Goal: Transaction & Acquisition: Book appointment/travel/reservation

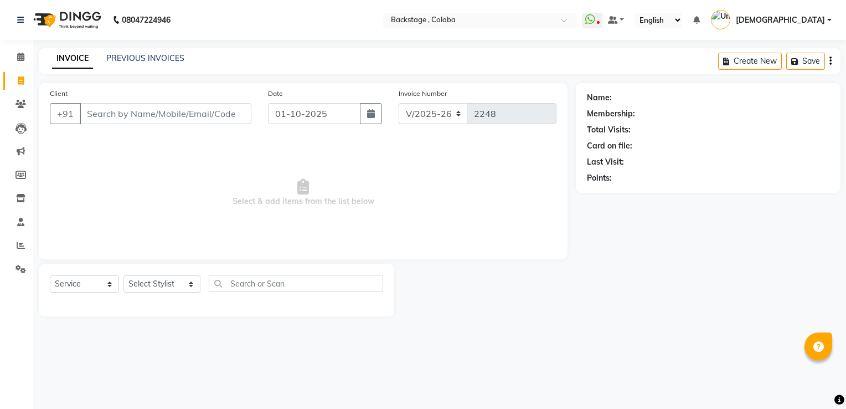
select select "5451"
select select "service"
type input "s"
drag, startPoint x: 232, startPoint y: 228, endPoint x: 105, endPoint y: 162, distance: 143.6
click at [105, 162] on span "Select & add items from the list below" at bounding box center [303, 192] width 507 height 111
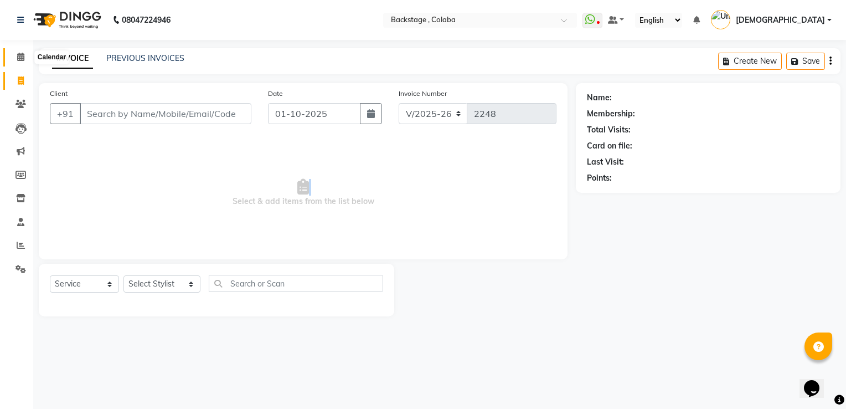
click at [19, 55] on icon at bounding box center [20, 57] width 7 height 8
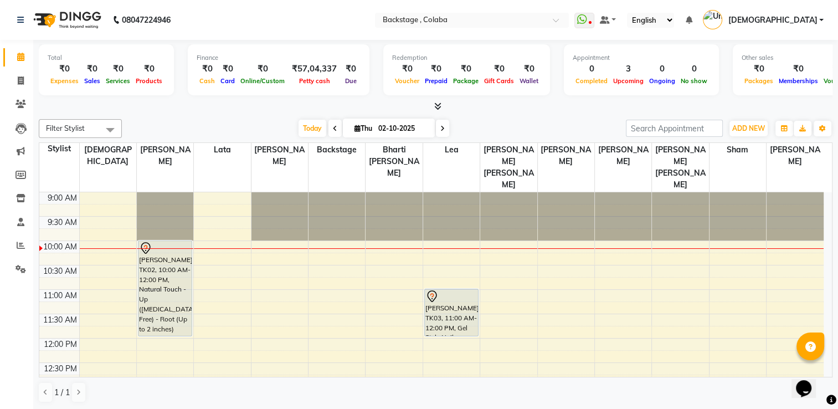
click at [392, 129] on input "02-10-2025" at bounding box center [402, 128] width 55 height 17
select select "10"
select select "2025"
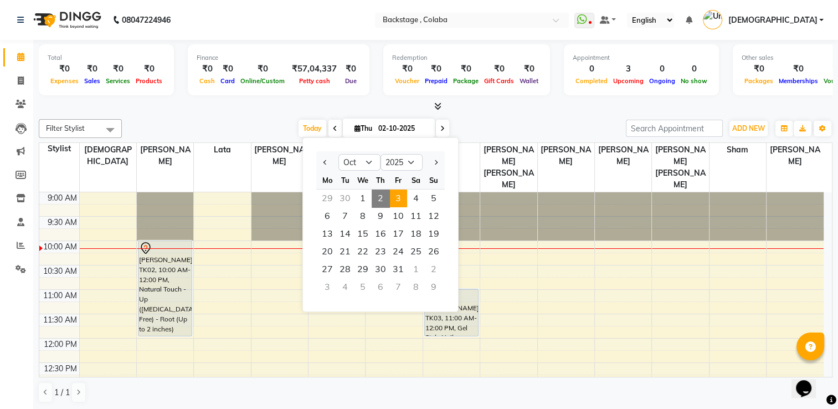
click at [397, 203] on span "3" at bounding box center [398, 198] width 18 height 18
type input "03-10-2025"
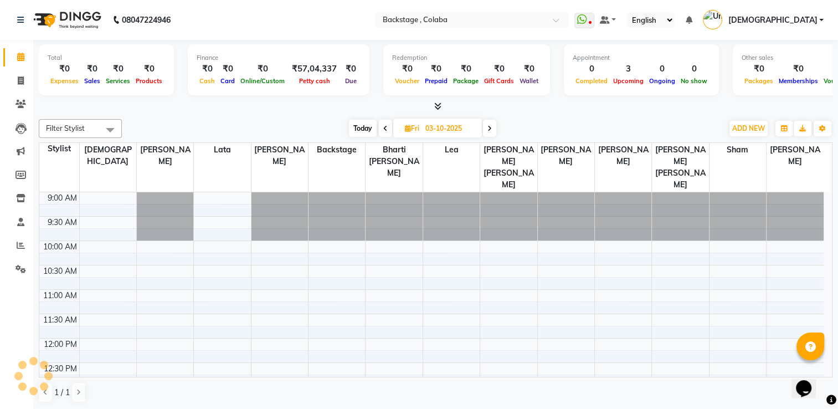
scroll to position [49, 0]
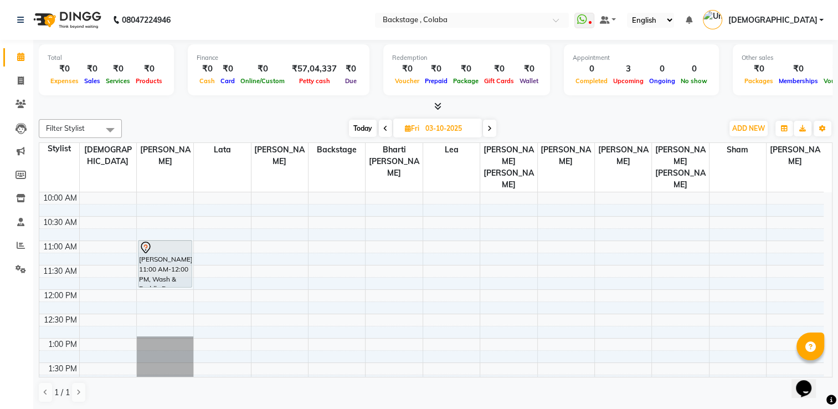
click at [436, 130] on input "03-10-2025" at bounding box center [449, 128] width 55 height 17
select select "10"
select select "2025"
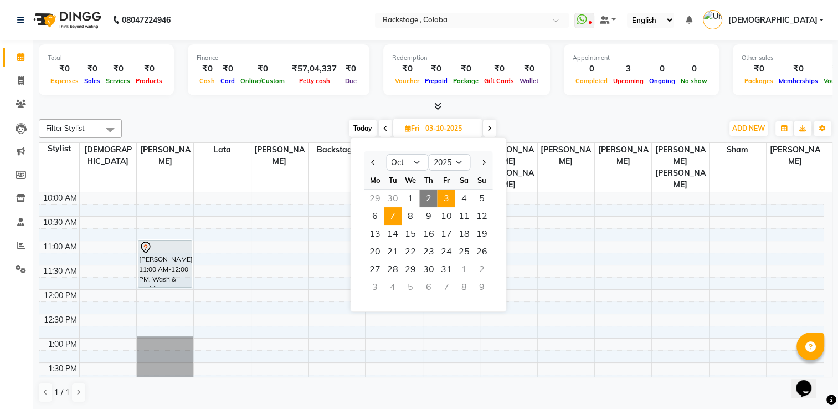
click at [392, 209] on span "7" at bounding box center [393, 216] width 18 height 18
type input "[DATE]"
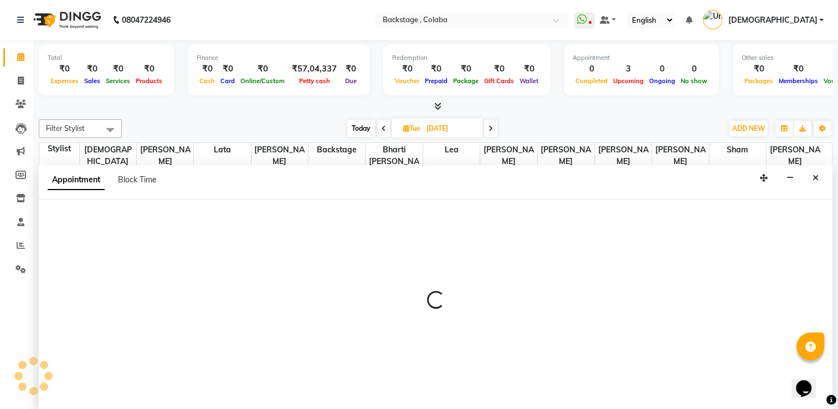
scroll to position [0, 0]
select select "36479"
select select "660"
select select "tentative"
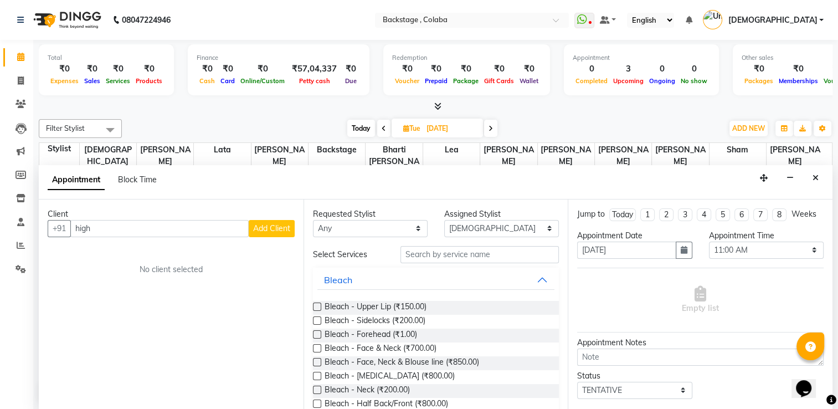
click at [113, 312] on div "Client +91 high Add Client No client selected" at bounding box center [171, 304] width 265 height 211
click at [102, 228] on input "high" at bounding box center [159, 228] width 178 height 17
type input "h"
click at [567, 119] on div "Filter Stylist Select All Backstage Bharti [PERSON_NAME] [PERSON_NAME] [PERSON_…" at bounding box center [435, 128] width 793 height 19
click at [122, 228] on input "color" at bounding box center [159, 228] width 178 height 17
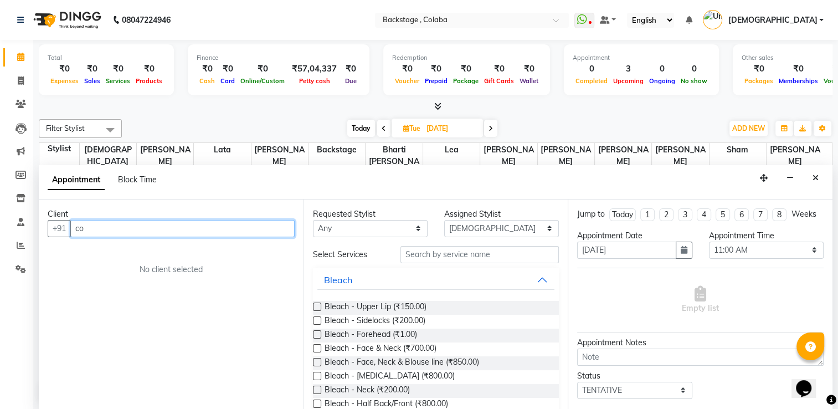
type input "c"
type input "h"
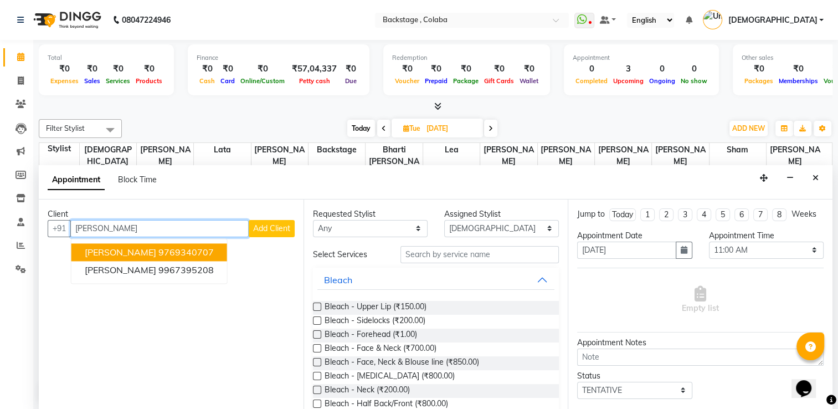
click at [110, 253] on span "[PERSON_NAME]" at bounding box center [120, 251] width 71 height 11
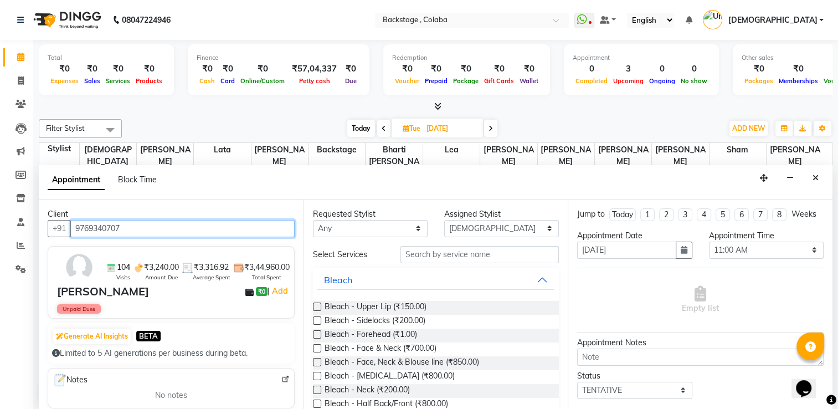
type input "9769340707"
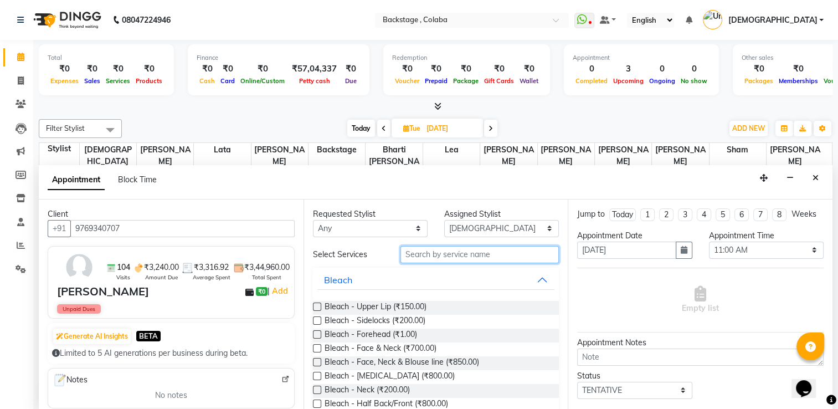
click at [489, 256] on input "text" at bounding box center [479, 254] width 158 height 17
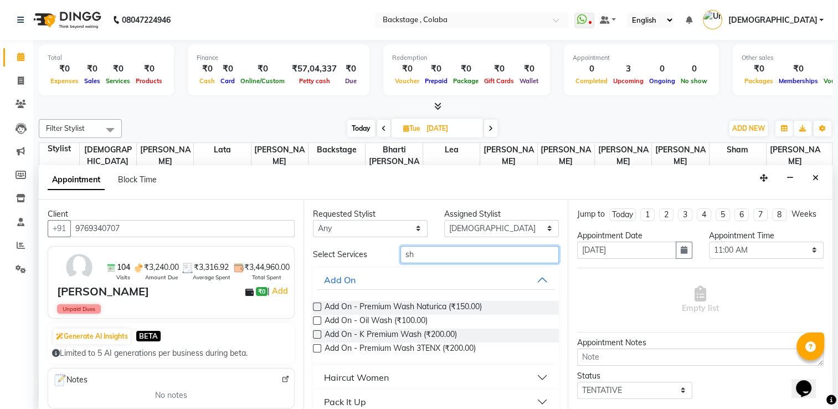
type input "s"
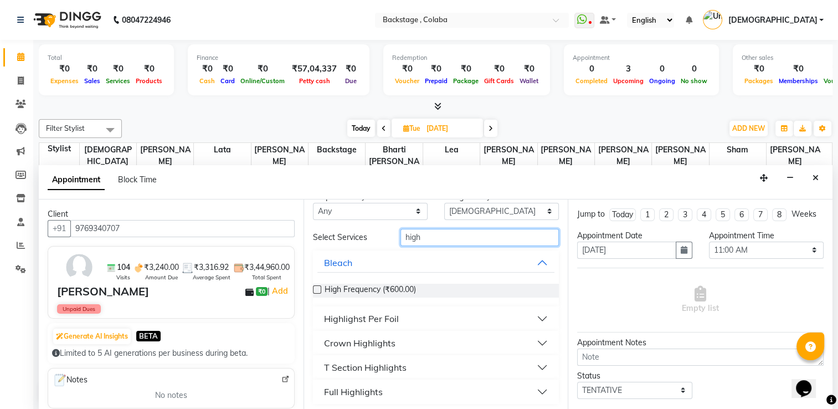
scroll to position [19, 0]
type input "high"
click at [536, 386] on button "Full Highlights" at bounding box center [435, 390] width 237 height 20
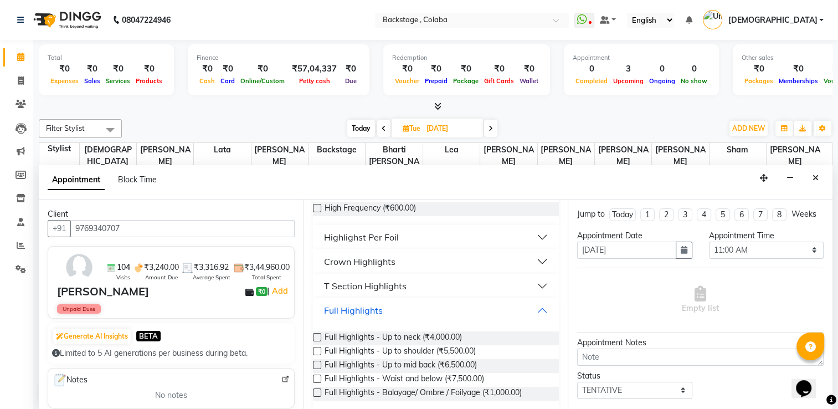
scroll to position [106, 0]
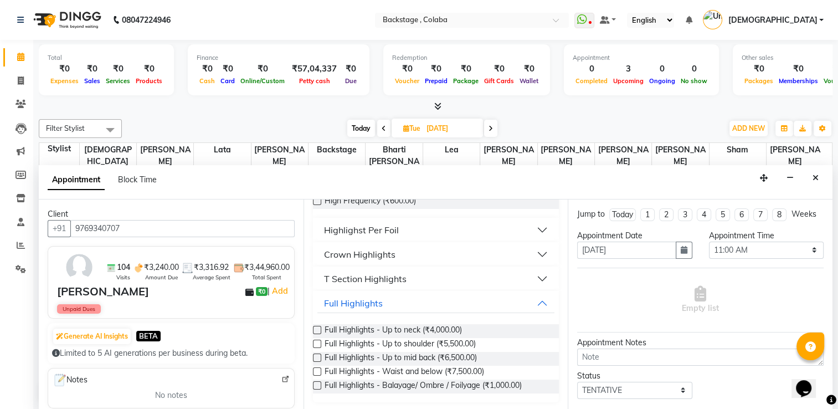
click at [314, 370] on label at bounding box center [317, 371] width 8 height 8
click at [314, 370] on input "checkbox" at bounding box center [316, 372] width 7 height 7
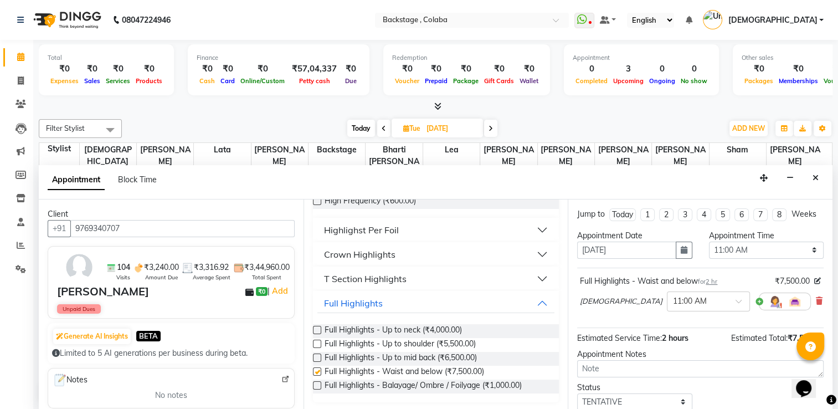
checkbox input "false"
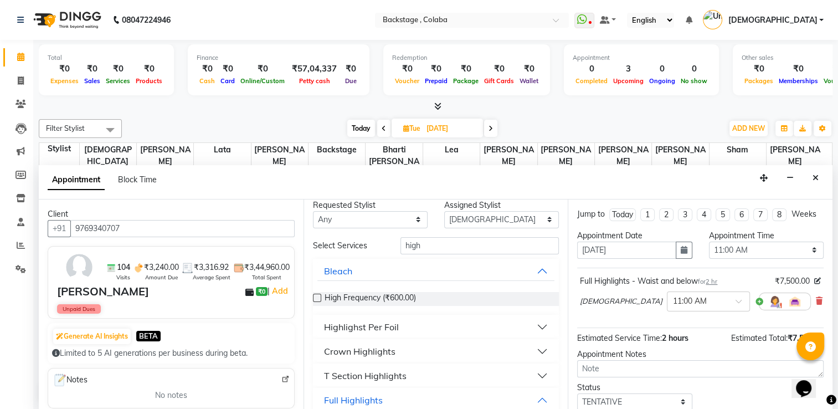
scroll to position [0, 0]
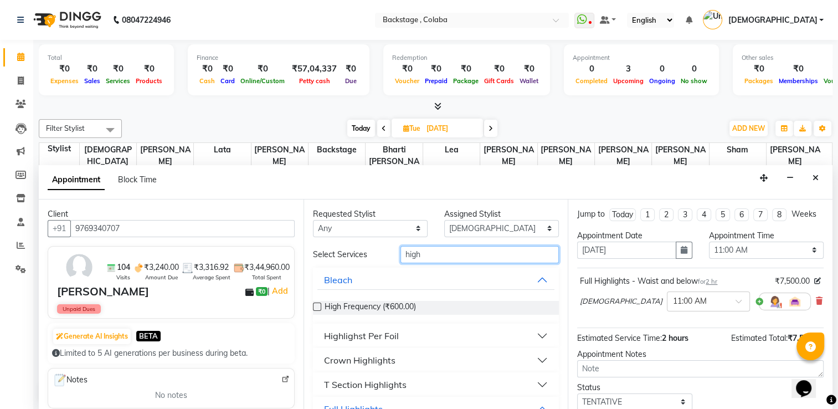
click at [448, 254] on input "high" at bounding box center [479, 254] width 158 height 17
type input "h"
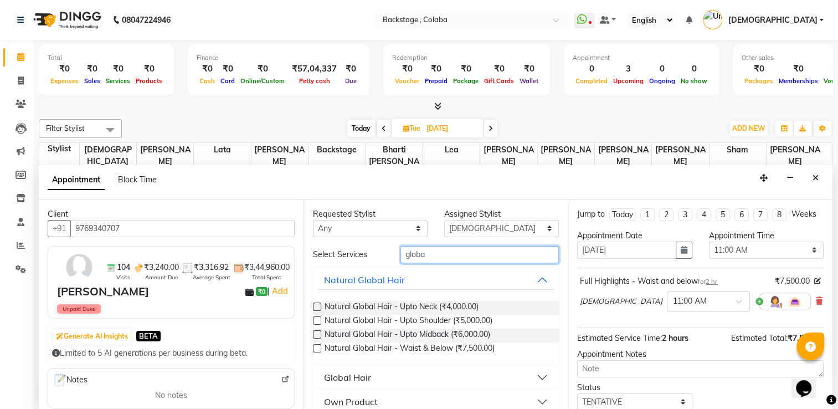
type input "globa"
click at [313, 332] on label at bounding box center [317, 334] width 8 height 8
click at [313, 332] on input "checkbox" at bounding box center [316, 335] width 7 height 7
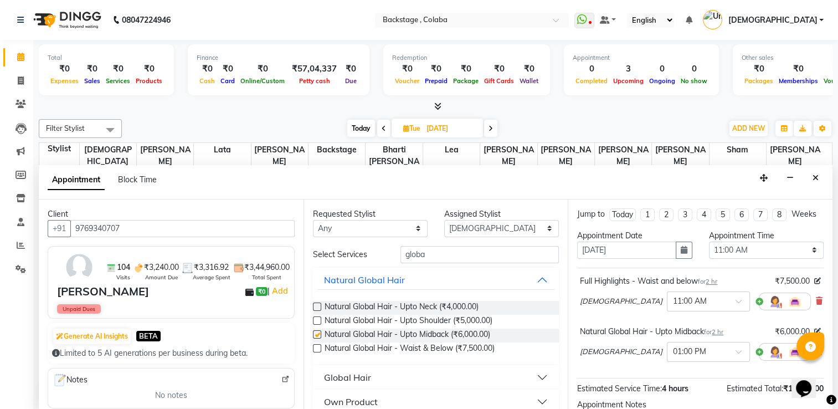
checkbox input "false"
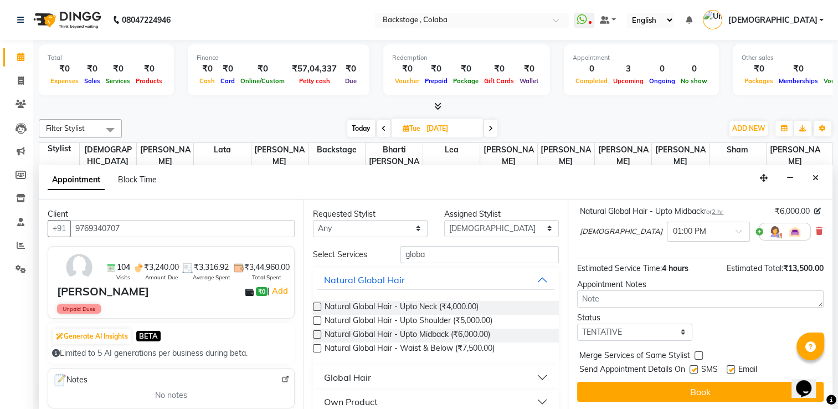
scroll to position [130, 0]
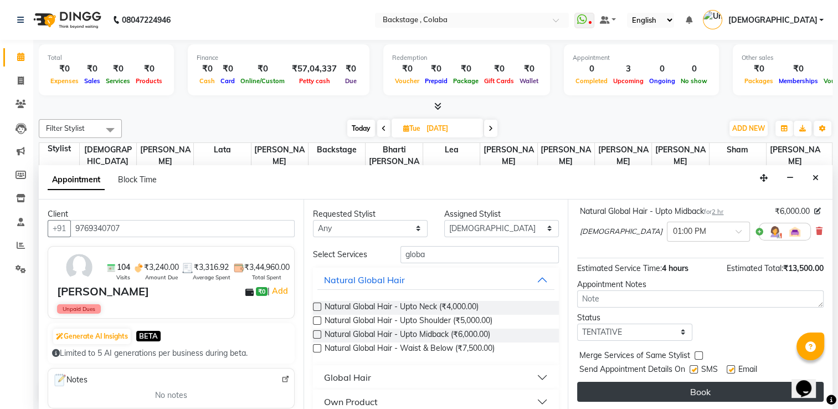
click at [744, 385] on button "Book" at bounding box center [700, 391] width 246 height 20
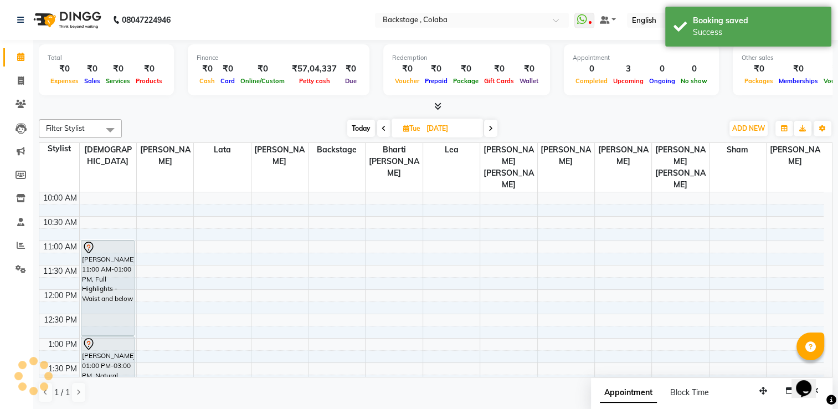
scroll to position [0, 0]
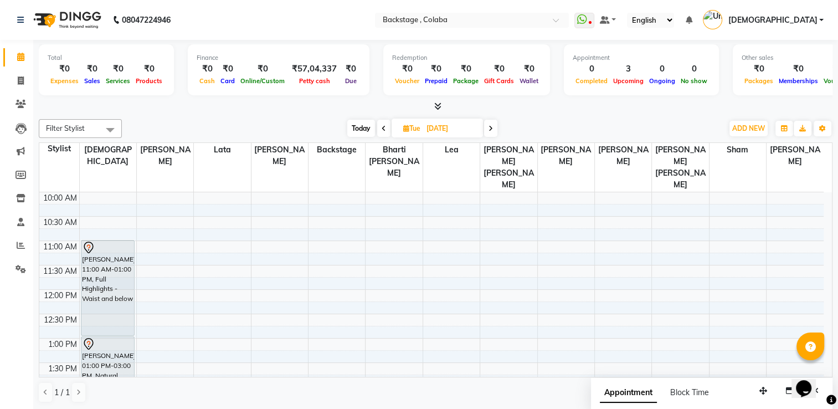
drag, startPoint x: 188, startPoint y: 114, endPoint x: 235, endPoint y: 131, distance: 50.1
click at [235, 131] on div "Filter Stylist Select All Backstage Bharti [PERSON_NAME] [PERSON_NAME] [PERSON_…" at bounding box center [435, 261] width 793 height 292
click at [540, 127] on div "[DATE] [DATE]" at bounding box center [422, 128] width 590 height 17
click at [365, 123] on span "Today" at bounding box center [361, 128] width 28 height 17
type input "02-10-2025"
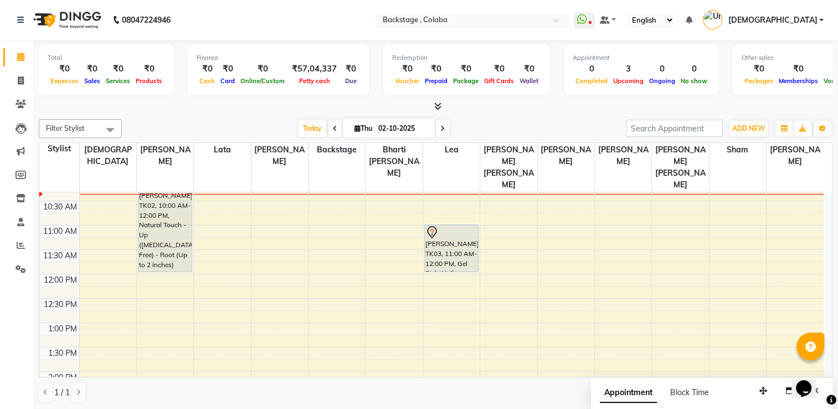
scroll to position [59, 0]
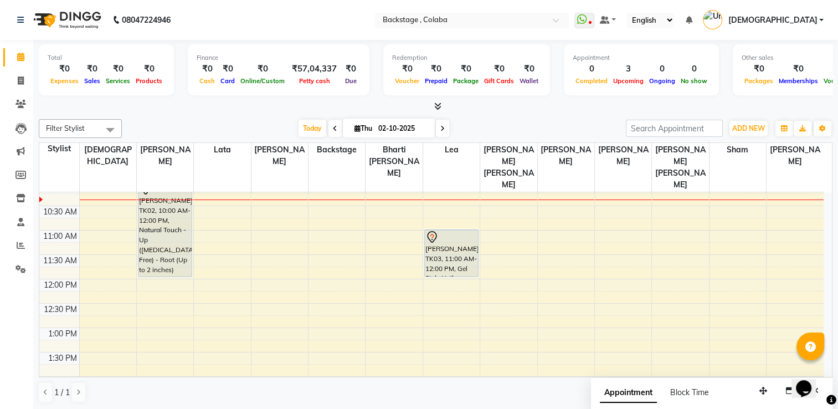
click at [325, 18] on nav "08047224946 Select Location × Backstage , Colaba WhatsApp Status ✕ Status: Disc…" at bounding box center [419, 20] width 838 height 40
click at [363, 102] on div at bounding box center [435, 107] width 793 height 12
click at [322, 17] on nav "08047224946 Select Location × Backstage , Colaba WhatsApp Status ✕ Status: Disc…" at bounding box center [419, 20] width 838 height 40
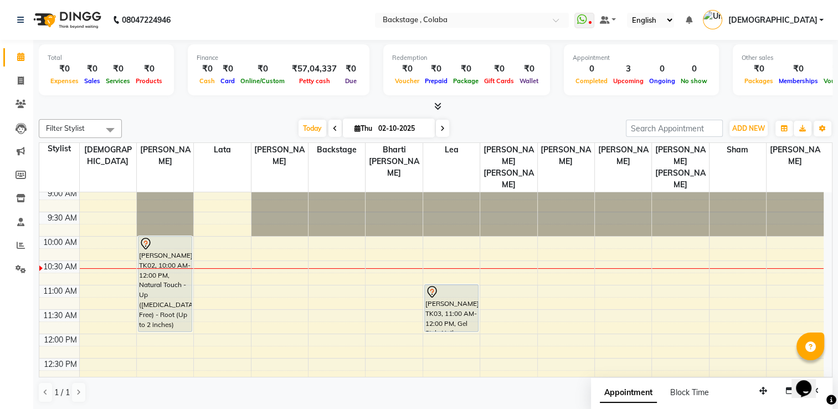
scroll to position [0, 0]
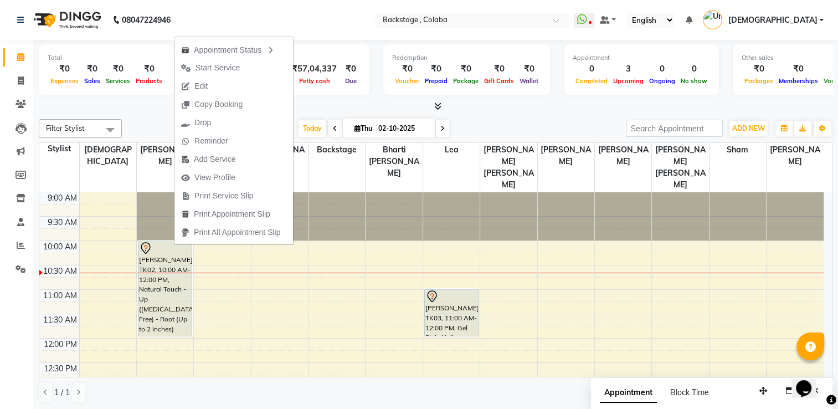
click at [304, 13] on nav "08047224946 Select Location × Backstage , Colaba WhatsApp Status ✕ Status: Disc…" at bounding box center [419, 20] width 838 height 40
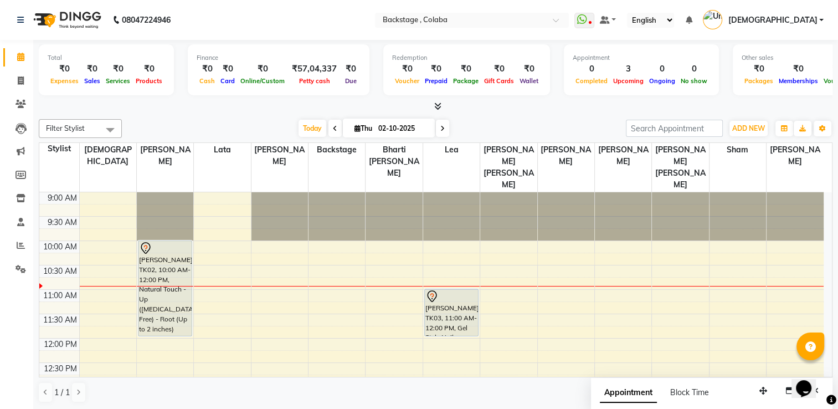
click at [467, 107] on div at bounding box center [435, 107] width 793 height 12
click at [349, 28] on nav "08047224946 Select Location × Backstage , Colaba WhatsApp Status ✕ Status: Disc…" at bounding box center [419, 20] width 838 height 40
click at [714, 108] on div at bounding box center [435, 107] width 793 height 12
